Goal: Check status

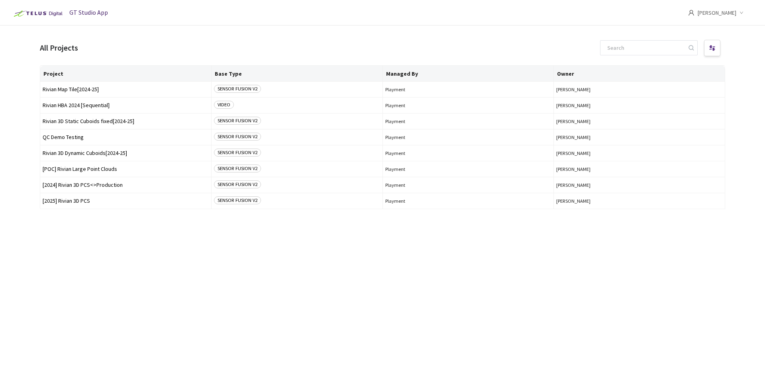
click at [92, 228] on div "Project Base Type Managed By Owner Rivian Map Tile[2024-25] SENSOR FUSION V2 Pl…" at bounding box center [382, 211] width 685 height 292
click at [89, 184] on span "[2024] Rivian 3D PCS<>Production" at bounding box center [126, 185] width 166 height 6
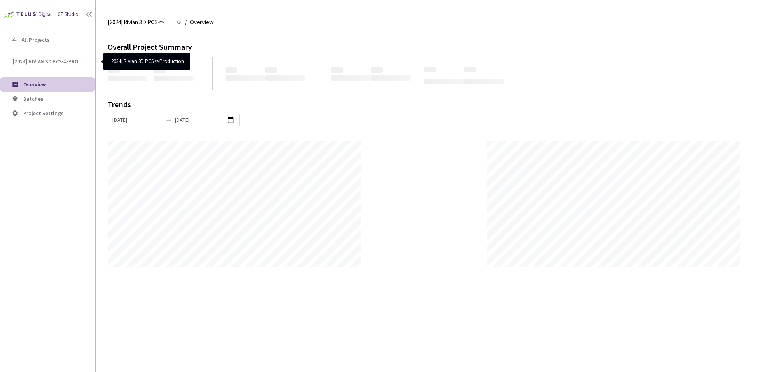
scroll to position [372, 765]
click at [35, 98] on span "Batches" at bounding box center [33, 98] width 20 height 7
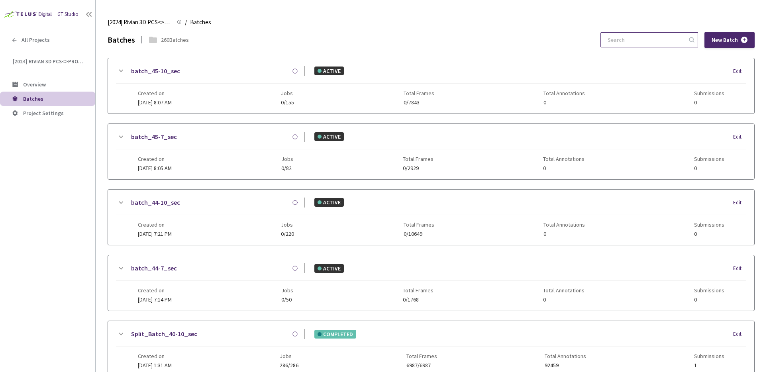
click at [661, 37] on input at bounding box center [645, 40] width 85 height 14
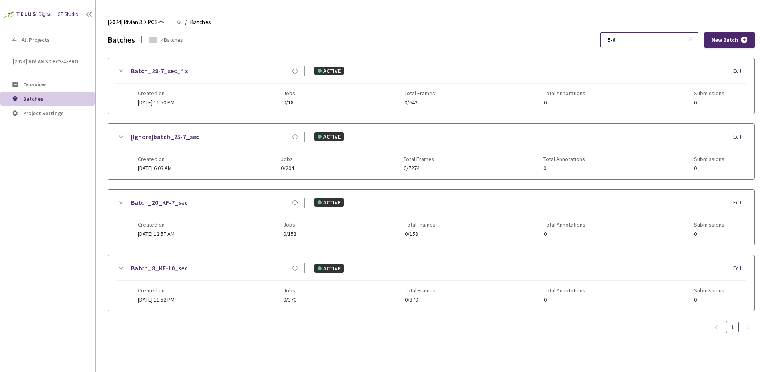
click at [647, 38] on input "5-6" at bounding box center [645, 40] width 85 height 14
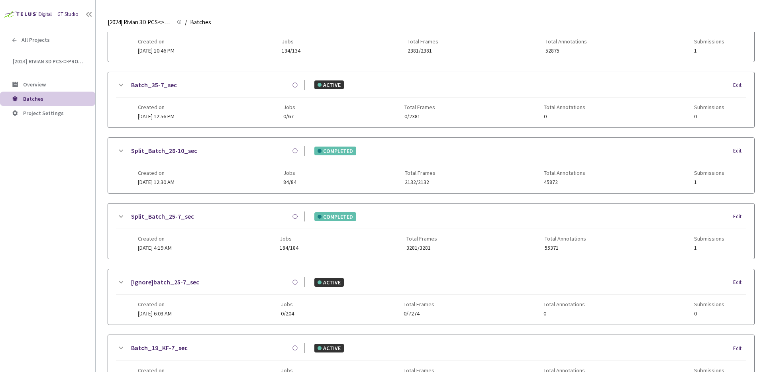
scroll to position [375, 0]
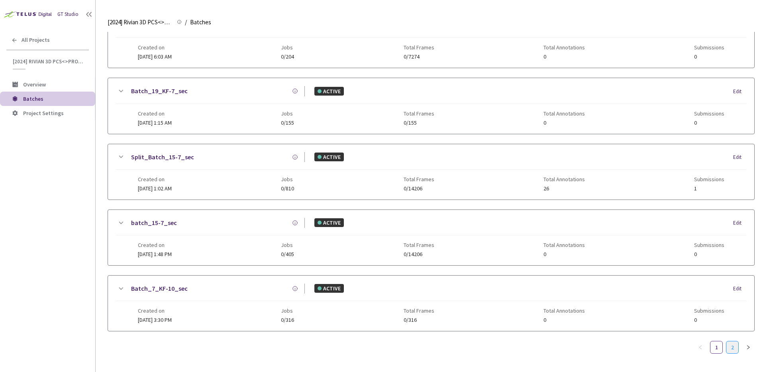
type input "5-7"
click at [733, 346] on link "2" at bounding box center [732, 347] width 12 height 12
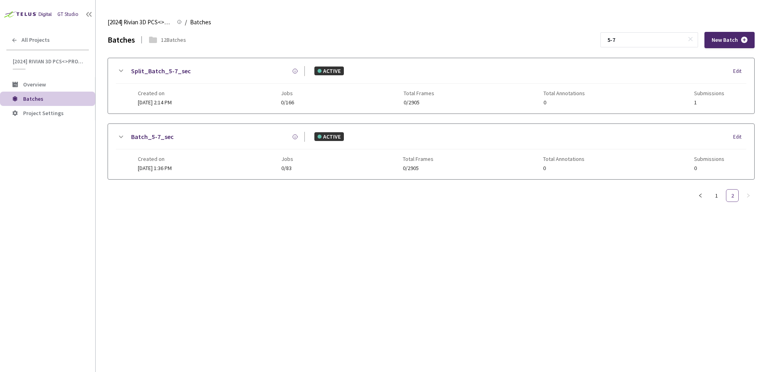
scroll to position [0, 0]
click at [122, 68] on icon at bounding box center [121, 71] width 10 height 10
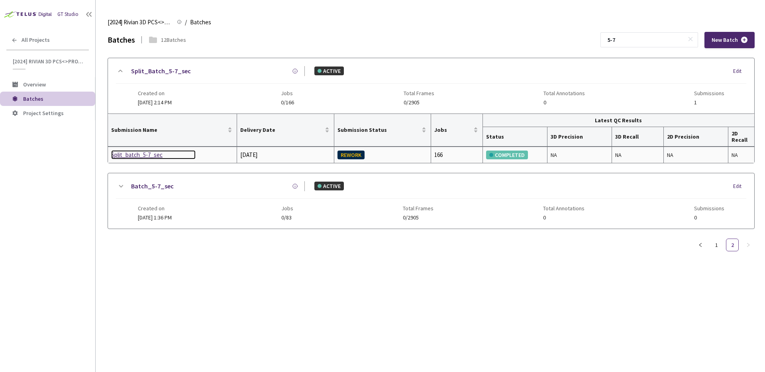
click at [149, 151] on div "Split_batch_5-7_sec" at bounding box center [153, 155] width 84 height 10
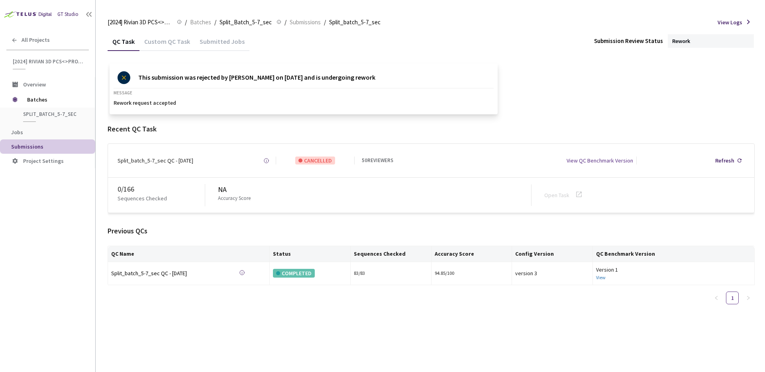
click at [596, 164] on div "View QC Benchmark Version" at bounding box center [600, 161] width 67 height 8
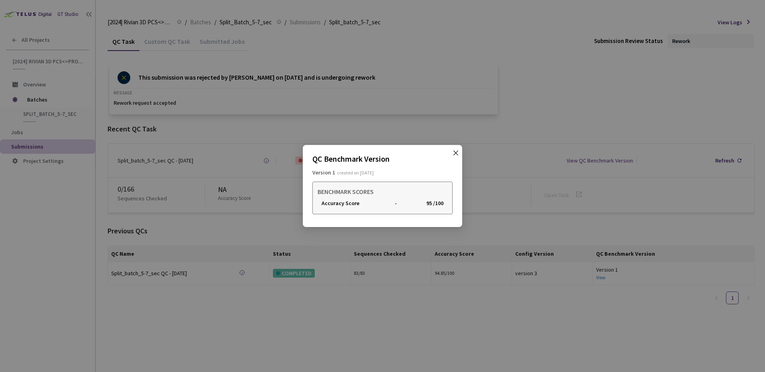
click at [457, 150] on icon "close" at bounding box center [456, 153] width 6 height 6
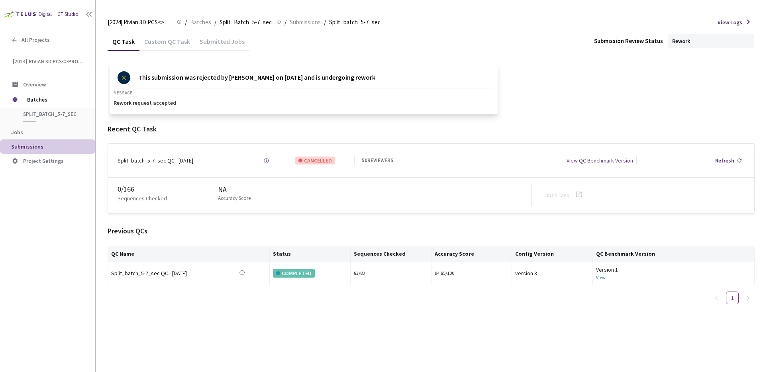
click at [215, 46] on div "Submitted Jobs" at bounding box center [222, 44] width 55 height 14
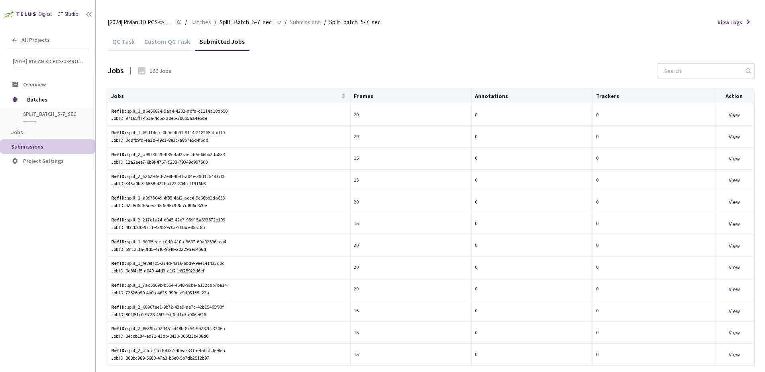
click at [167, 40] on div "Custom QC Task" at bounding box center [166, 44] width 55 height 14
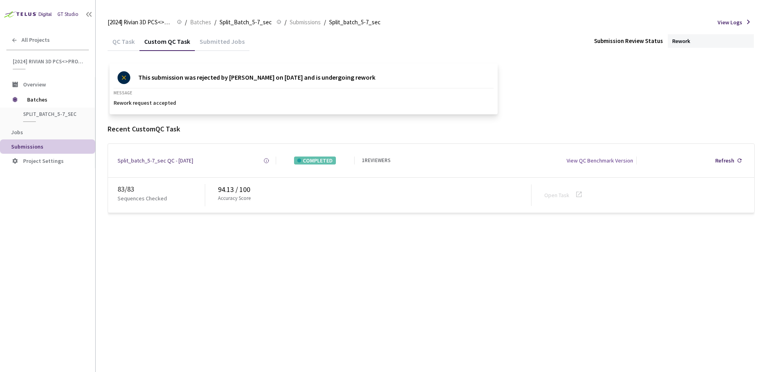
click at [127, 38] on div "QC Task" at bounding box center [124, 44] width 32 height 14
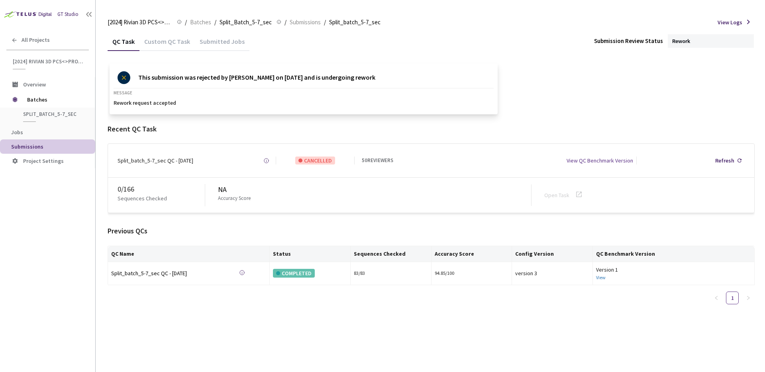
click at [158, 40] on div "Custom QC Task" at bounding box center [166, 44] width 55 height 14
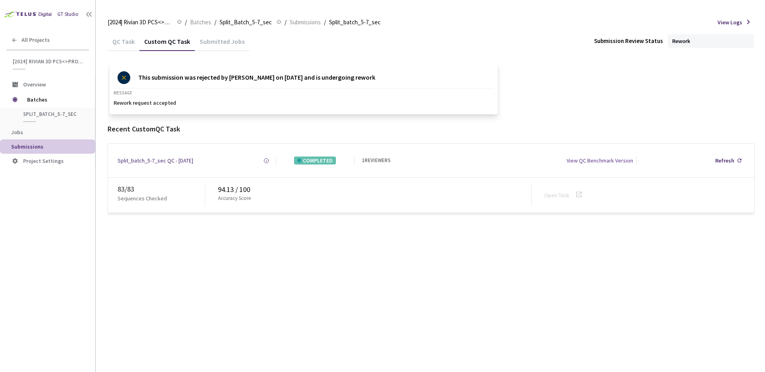
click at [154, 165] on div "Split_batch_5-7_sec QC - [DATE] Created at [DATE] 3:07 AM CDT Created by [PERSO…" at bounding box center [431, 160] width 646 height 33
click at [147, 161] on div "Split_batch_5-7_sec QC - [DATE]" at bounding box center [156, 161] width 76 height 8
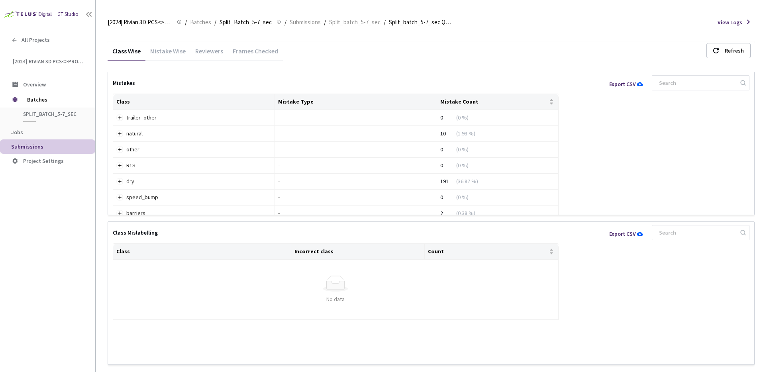
click at [244, 49] on div "Frames Checked" at bounding box center [255, 54] width 55 height 14
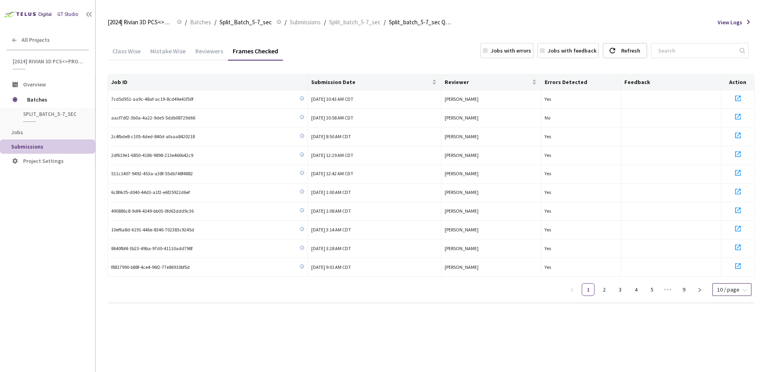
click at [732, 289] on span "10 / page" at bounding box center [731, 290] width 29 height 12
click at [729, 274] on div "100 / page" at bounding box center [731, 275] width 28 height 9
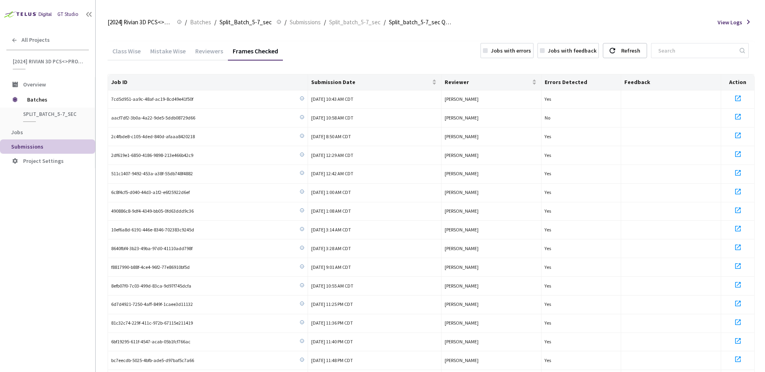
click at [378, 49] on div "Class Wise Mistake Wise Reviewers Frames Checked Jobs with errors Jobs with fee…" at bounding box center [431, 51] width 647 height 21
click at [228, 49] on div "Frames Checked" at bounding box center [255, 54] width 55 height 14
click at [166, 53] on div "Mistake Wise" at bounding box center [167, 54] width 45 height 14
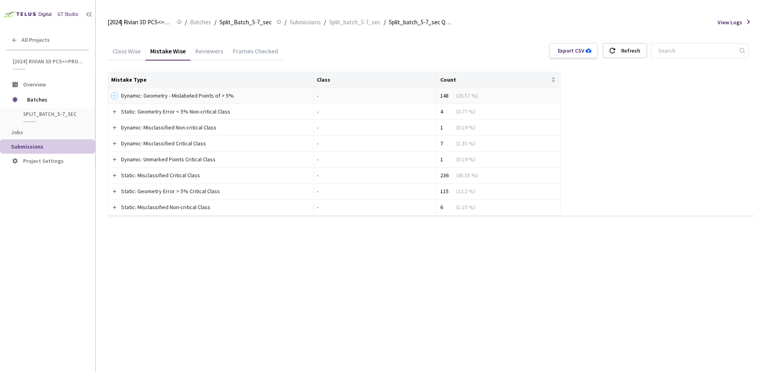
click at [114, 94] on button "Expand row" at bounding box center [115, 95] width 6 height 6
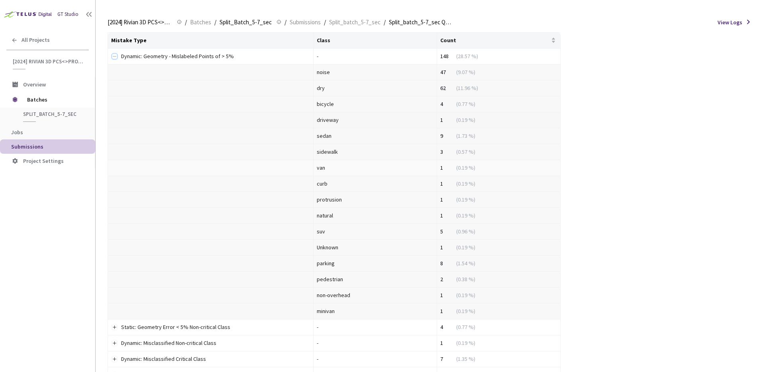
scroll to position [118, 0]
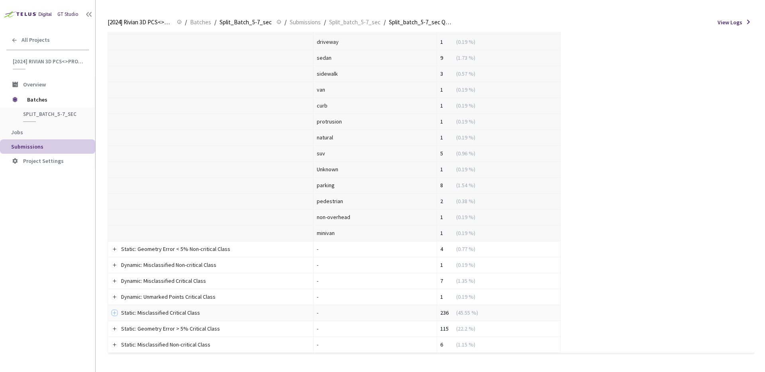
click at [117, 315] on button "Expand row" at bounding box center [115, 313] width 6 height 6
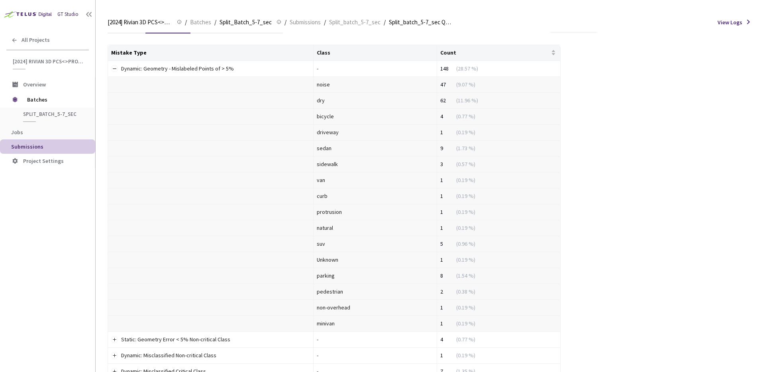
scroll to position [0, 0]
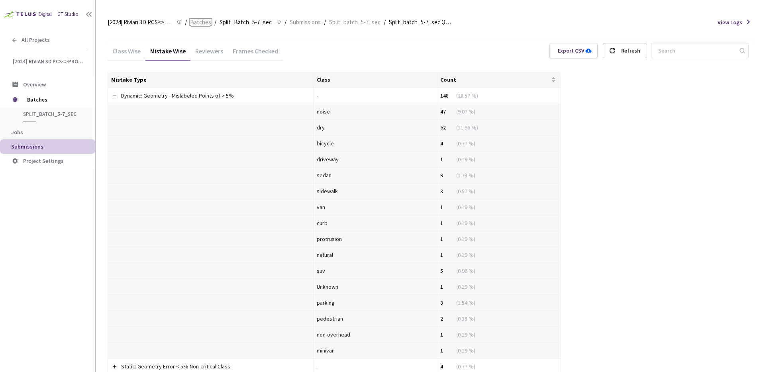
click at [207, 21] on span "Batches" at bounding box center [200, 23] width 21 height 10
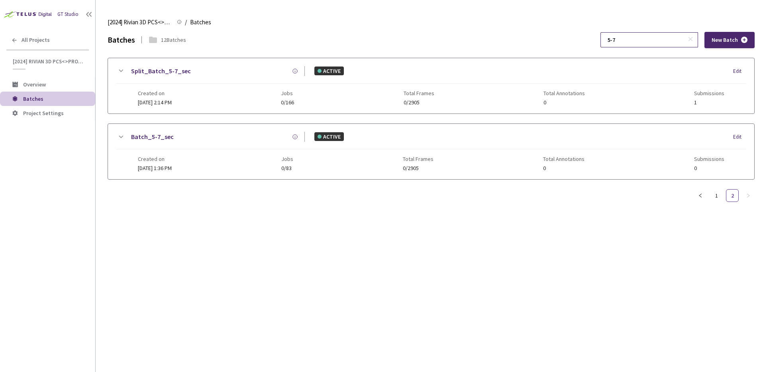
click at [692, 40] on icon at bounding box center [691, 39] width 6 height 6
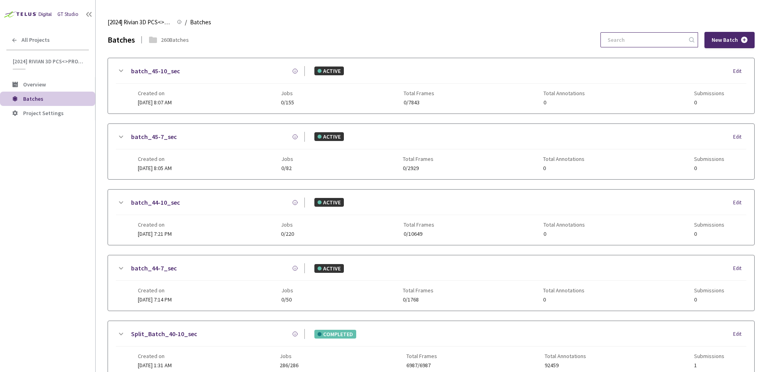
click at [502, 41] on div "Batches 260 Batches New Batch" at bounding box center [431, 40] width 647 height 16
